Goal: Transaction & Acquisition: Purchase product/service

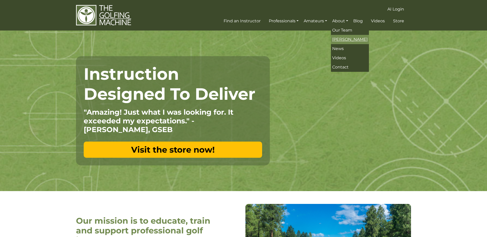
click at [346, 40] on span "[PERSON_NAME]" at bounding box center [349, 39] width 35 height 5
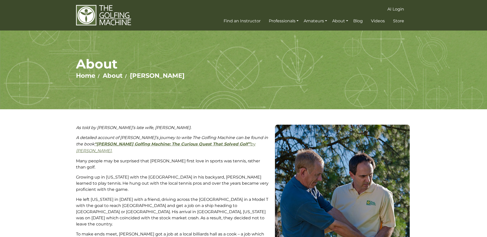
scroll to position [103, 0]
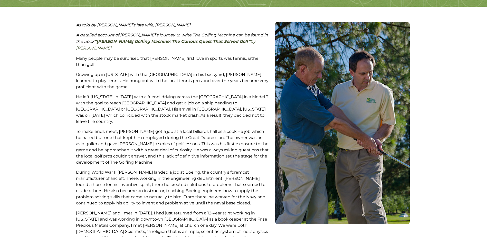
click at [199, 40] on strong "“[PERSON_NAME] Golfing Machine: The Curious Quest That Solved Golf”" at bounding box center [172, 41] width 156 height 5
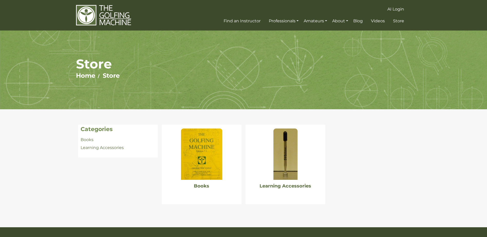
drag, startPoint x: 295, startPoint y: 168, endPoint x: 255, endPoint y: 154, distance: 42.7
click at [255, 154] on div at bounding box center [285, 152] width 80 height 55
click at [198, 153] on img at bounding box center [201, 154] width 41 height 51
